Goal: Information Seeking & Learning: Learn about a topic

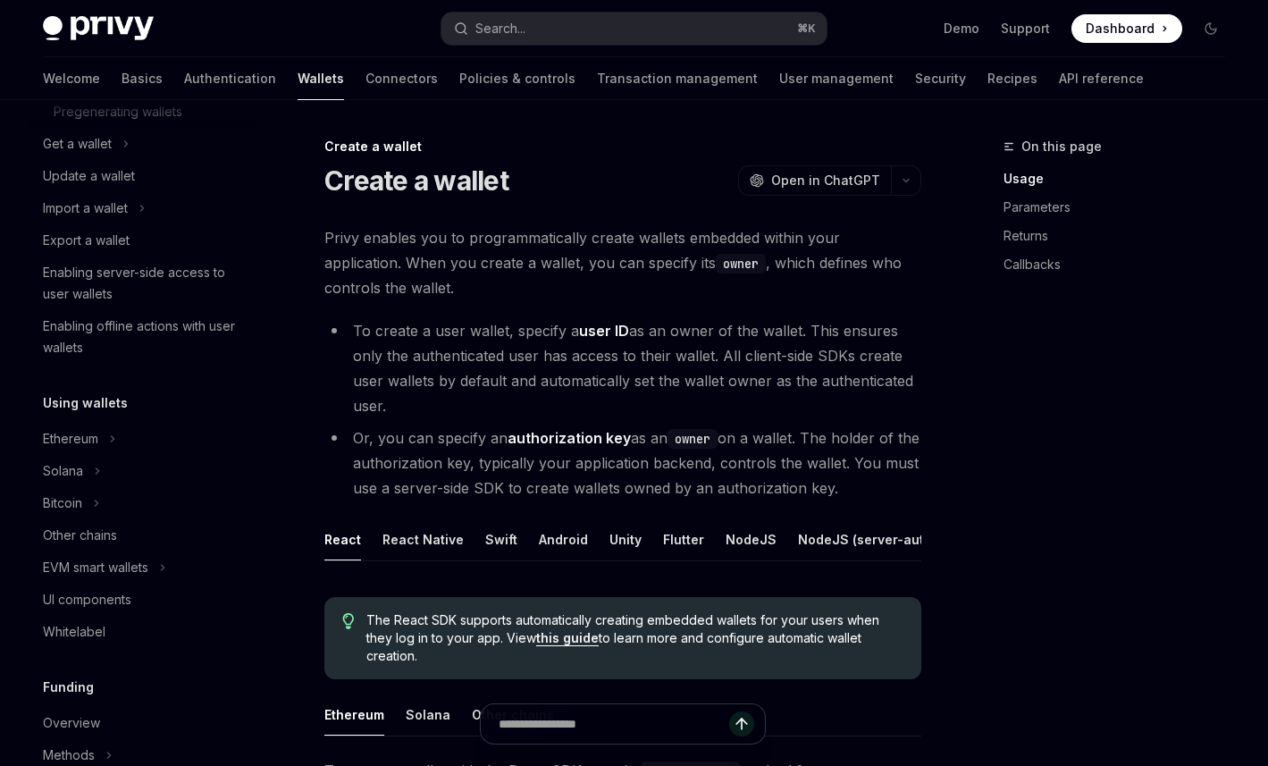
scroll to position [272, 0]
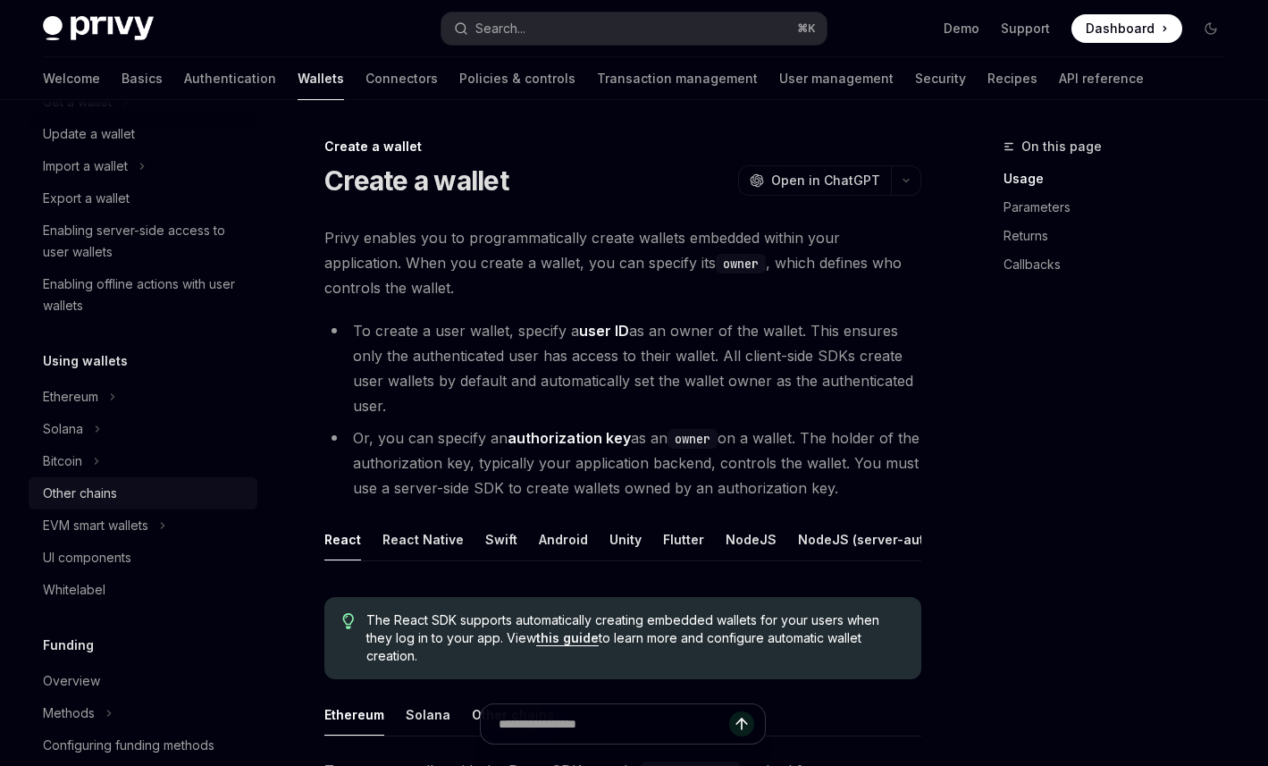
click at [81, 495] on div "Other chains" at bounding box center [80, 492] width 74 height 21
type textarea "*"
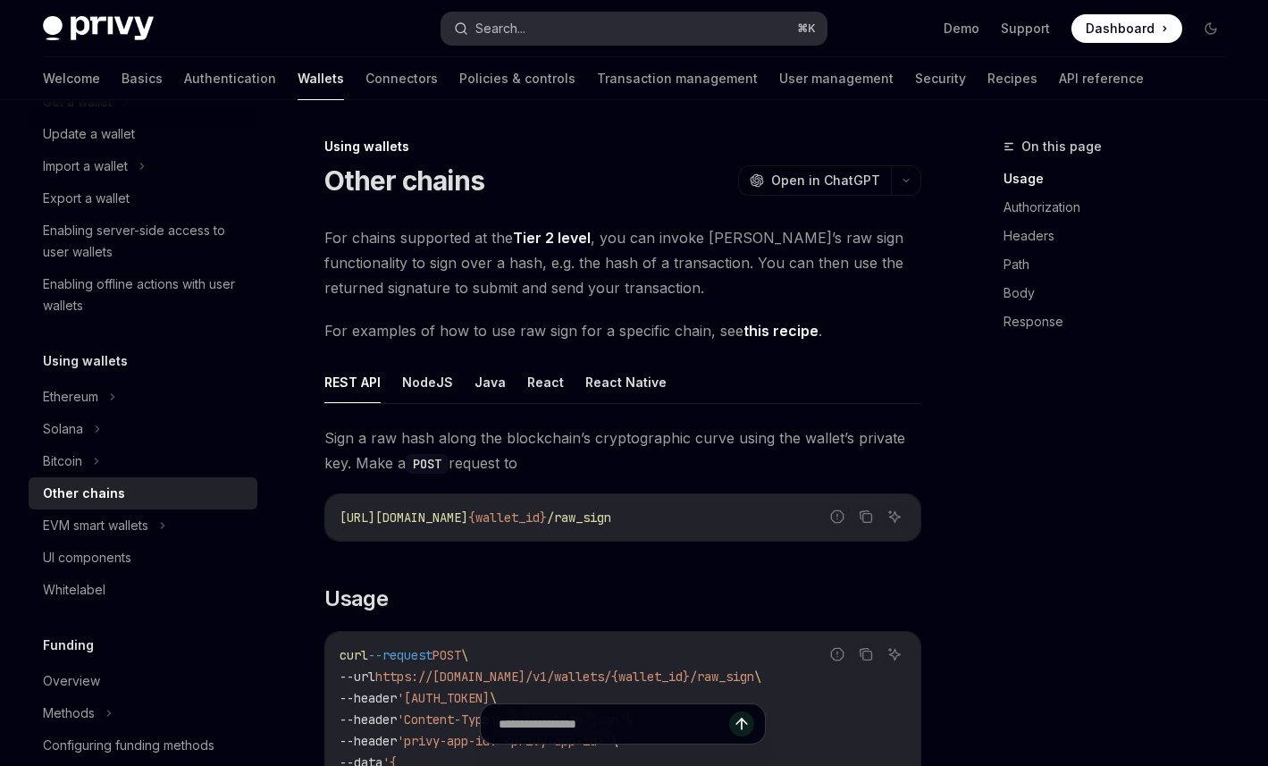
click at [616, 26] on button "Search... ⌘ K" at bounding box center [633, 29] width 384 height 32
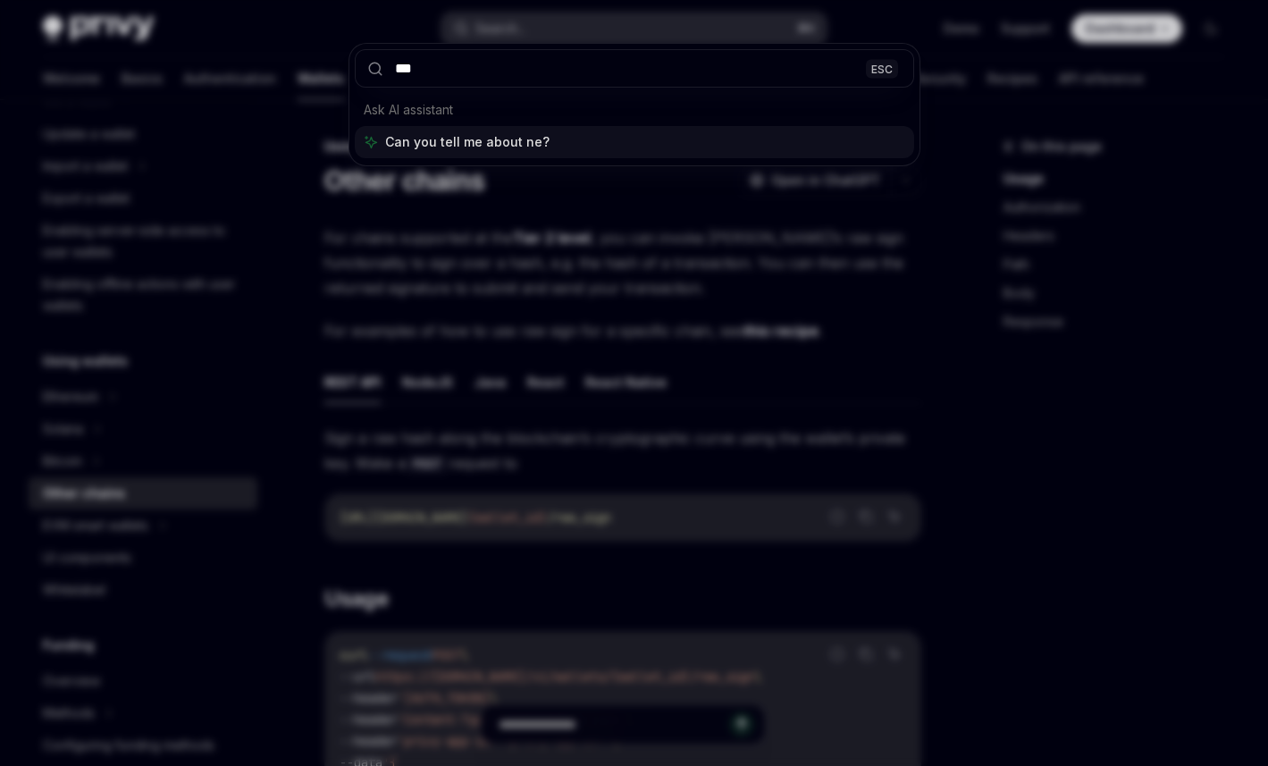
type input "****"
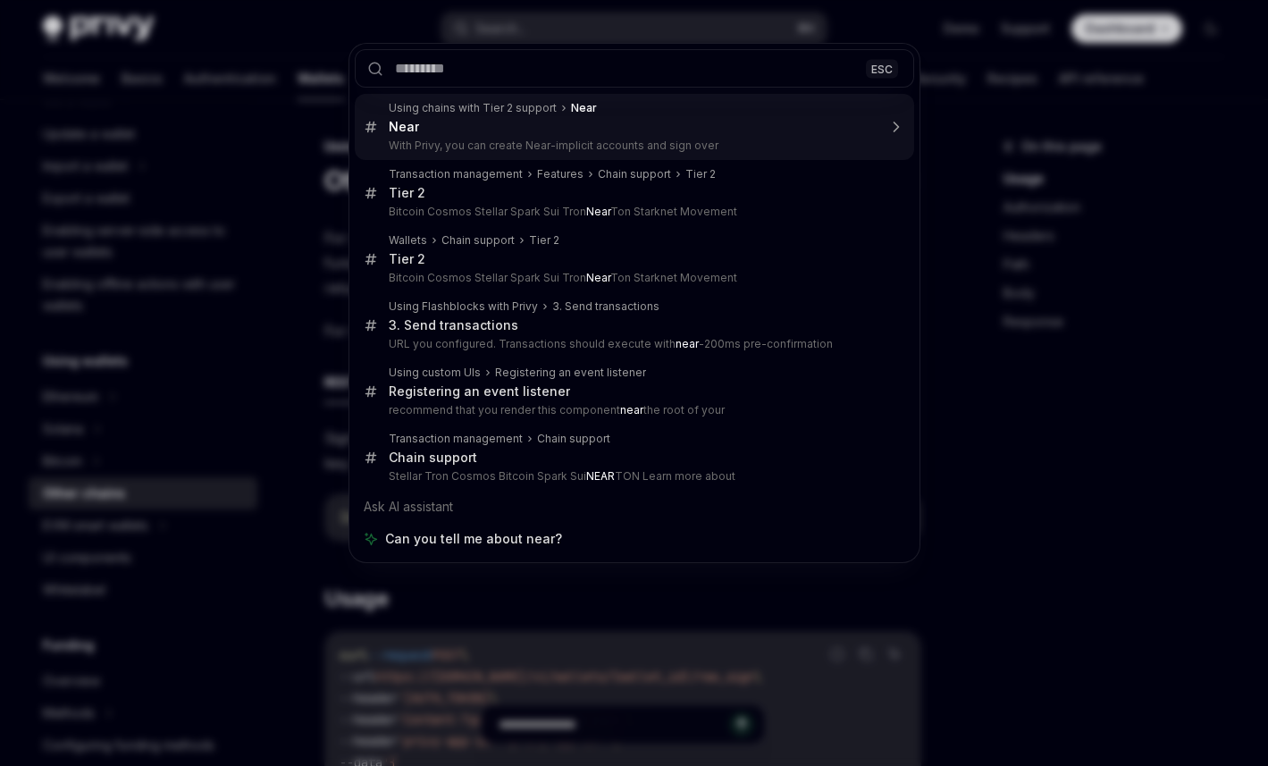
type textarea "*"
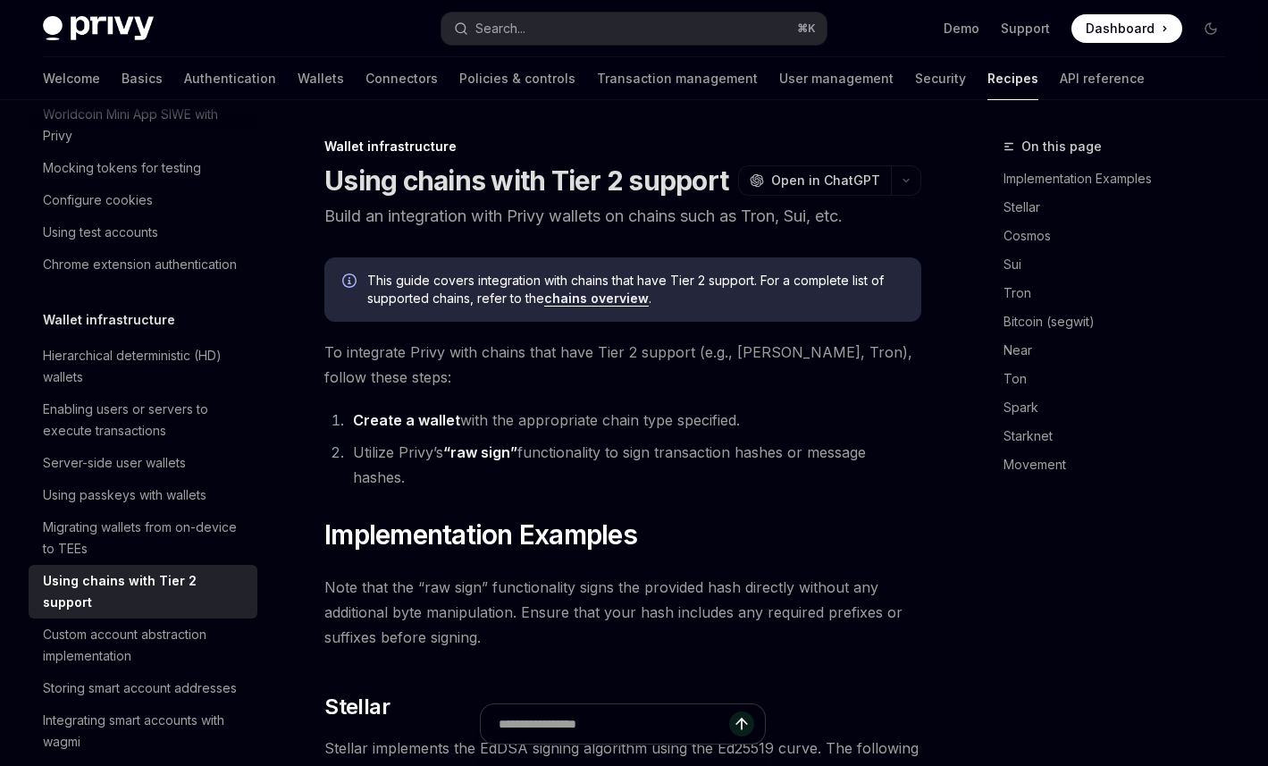
scroll to position [1782, 0]
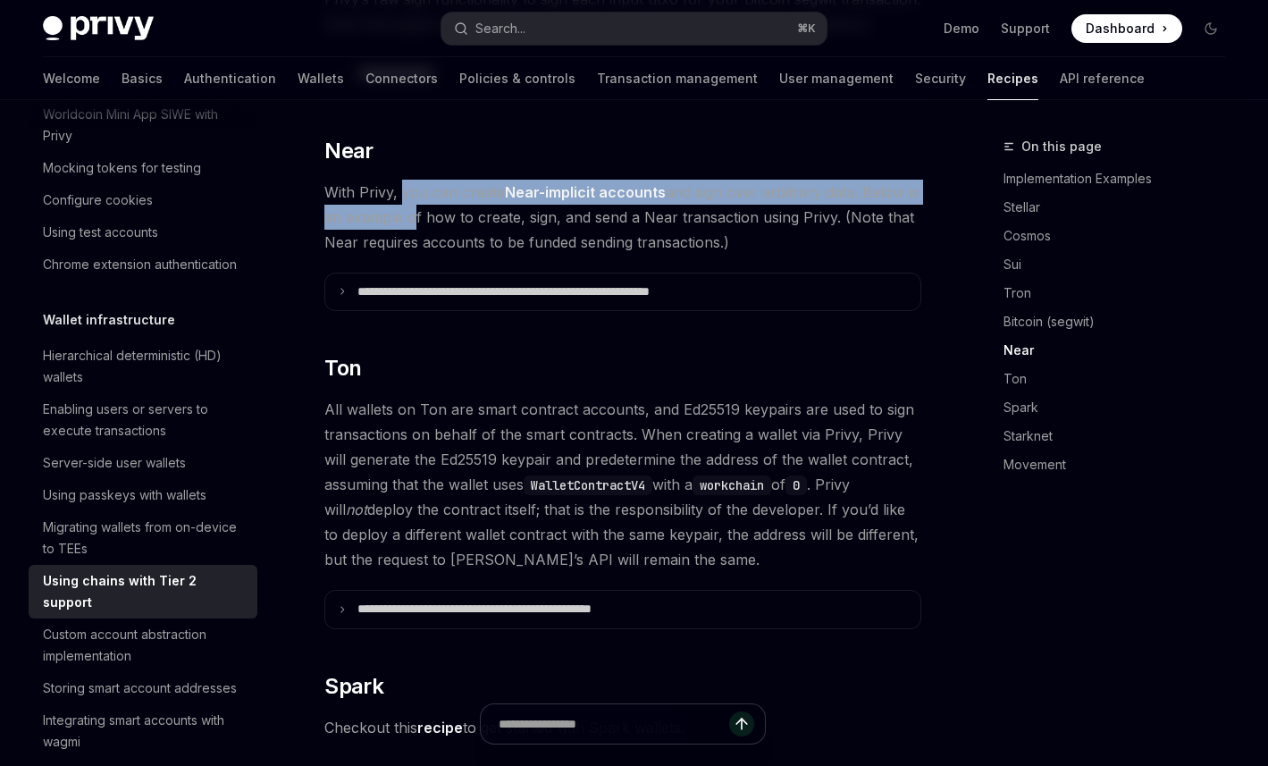
drag, startPoint x: 401, startPoint y: 191, endPoint x: 405, endPoint y: 222, distance: 30.6
click at [404, 222] on span "With Privy, you can create Near-implicit accounts and sign over arbitrary data.…" at bounding box center [622, 217] width 597 height 75
click at [405, 222] on span "With Privy, you can create Near-implicit accounts and sign over arbitrary data.…" at bounding box center [622, 217] width 597 height 75
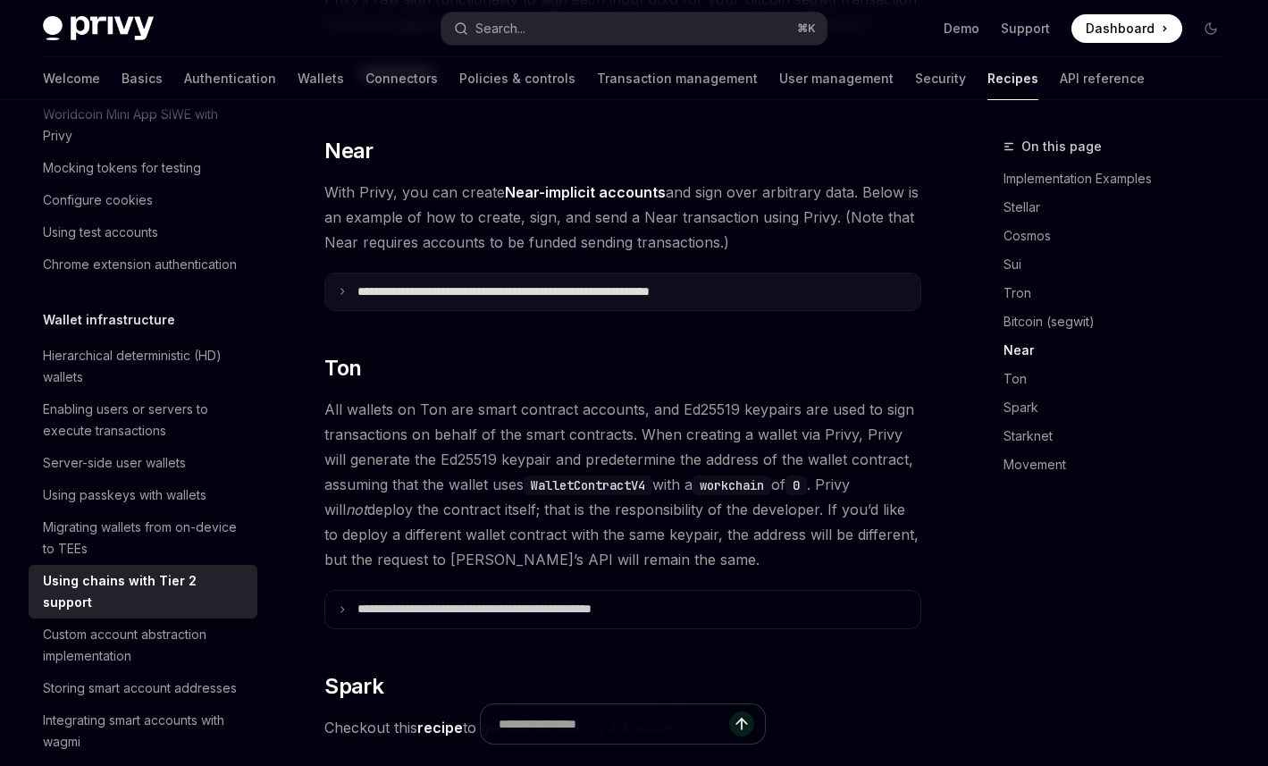
click at [343, 292] on icon at bounding box center [342, 291] width 9 height 9
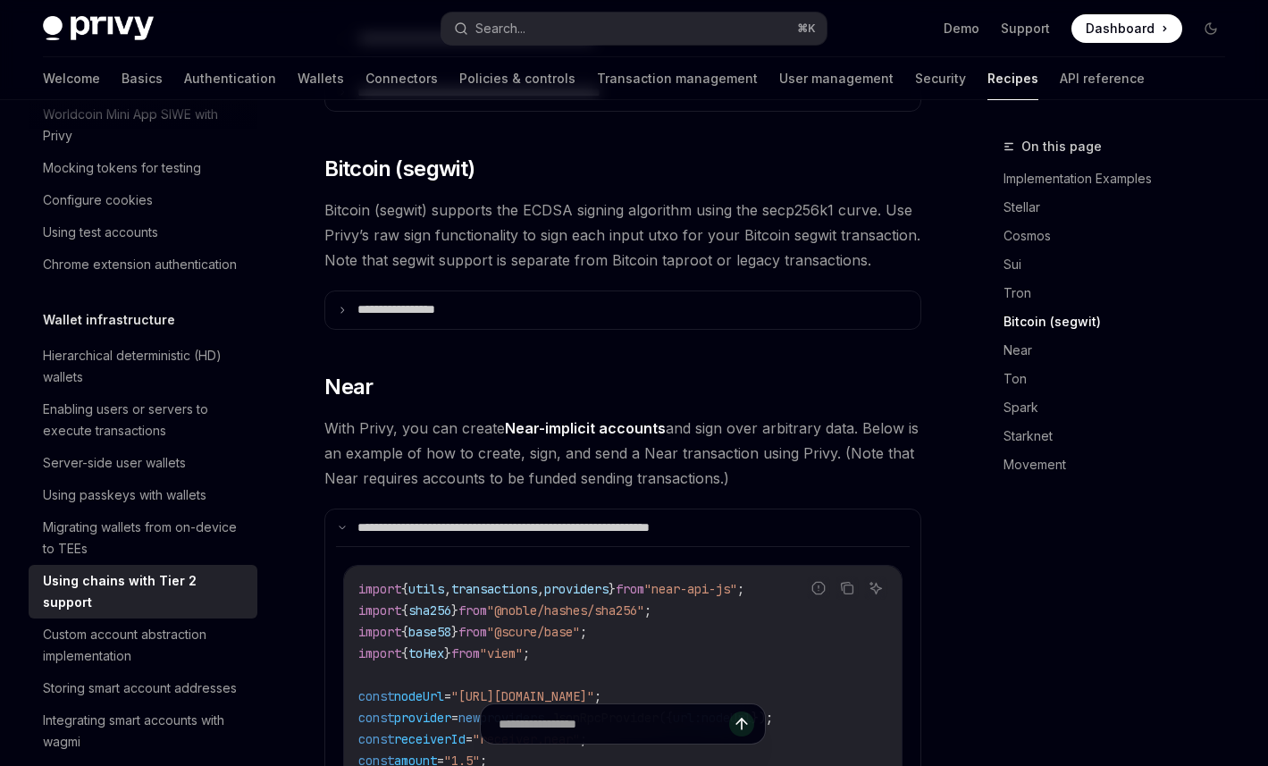
scroll to position [1218, 0]
